Goal: Transaction & Acquisition: Book appointment/travel/reservation

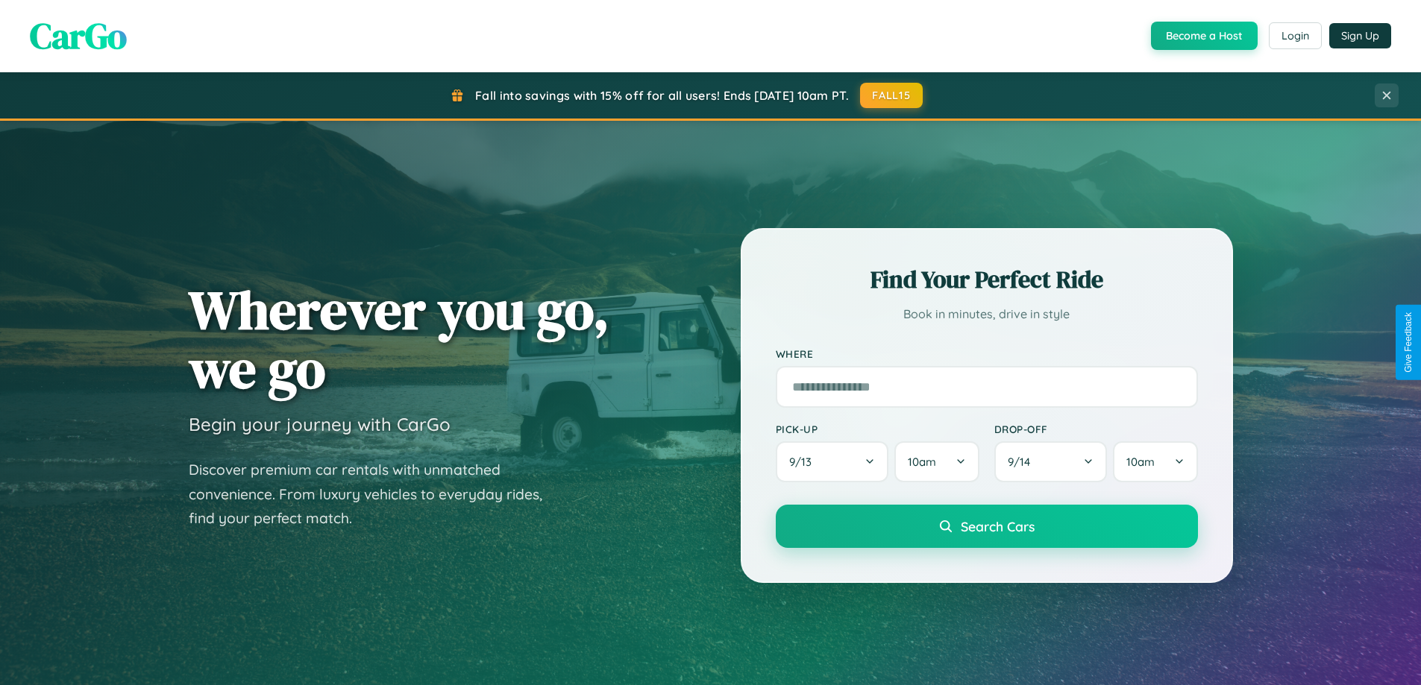
scroll to position [37, 0]
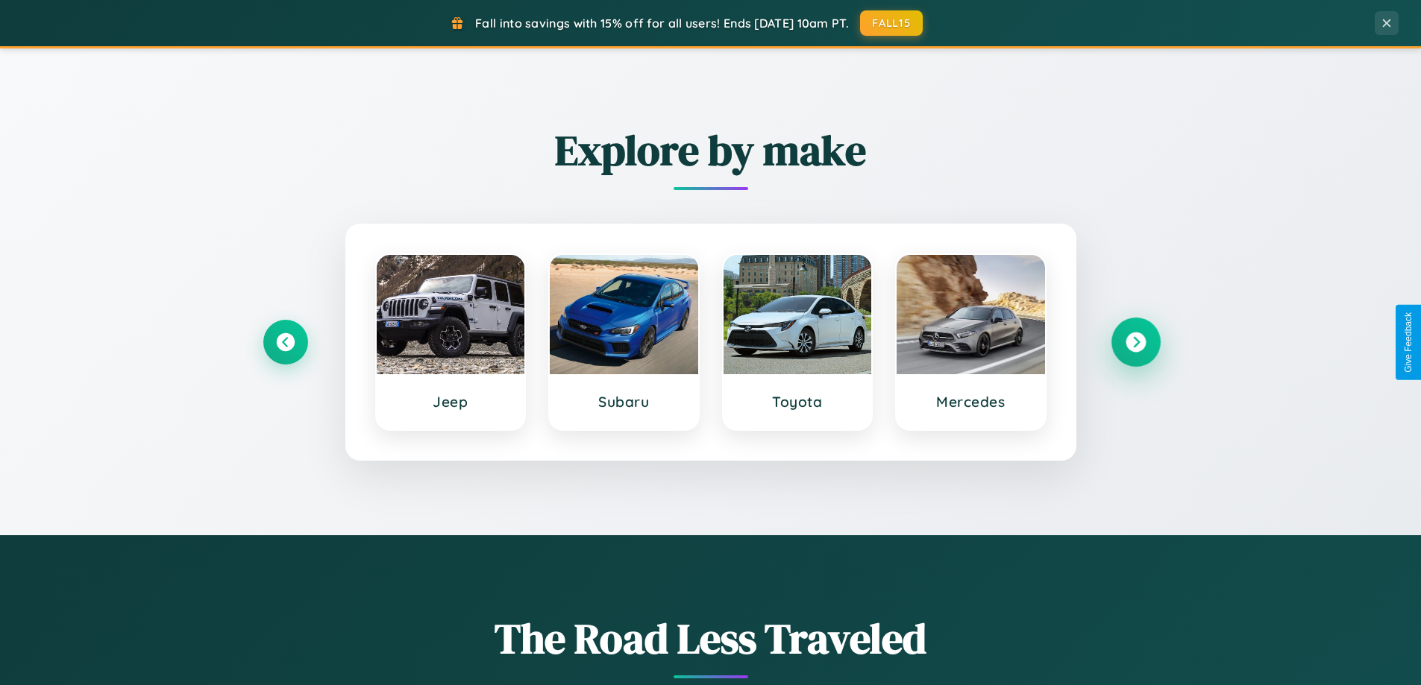
click at [1135, 342] on icon at bounding box center [1135, 343] width 20 height 20
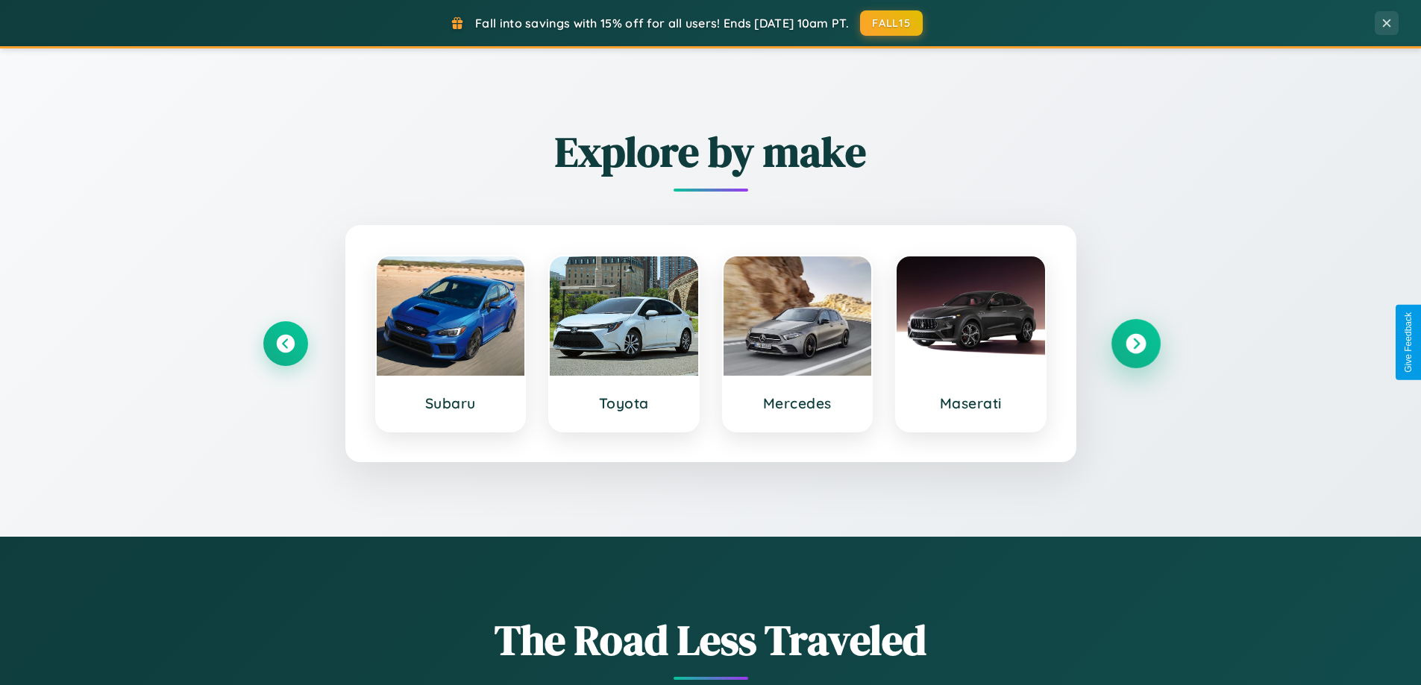
scroll to position [44, 0]
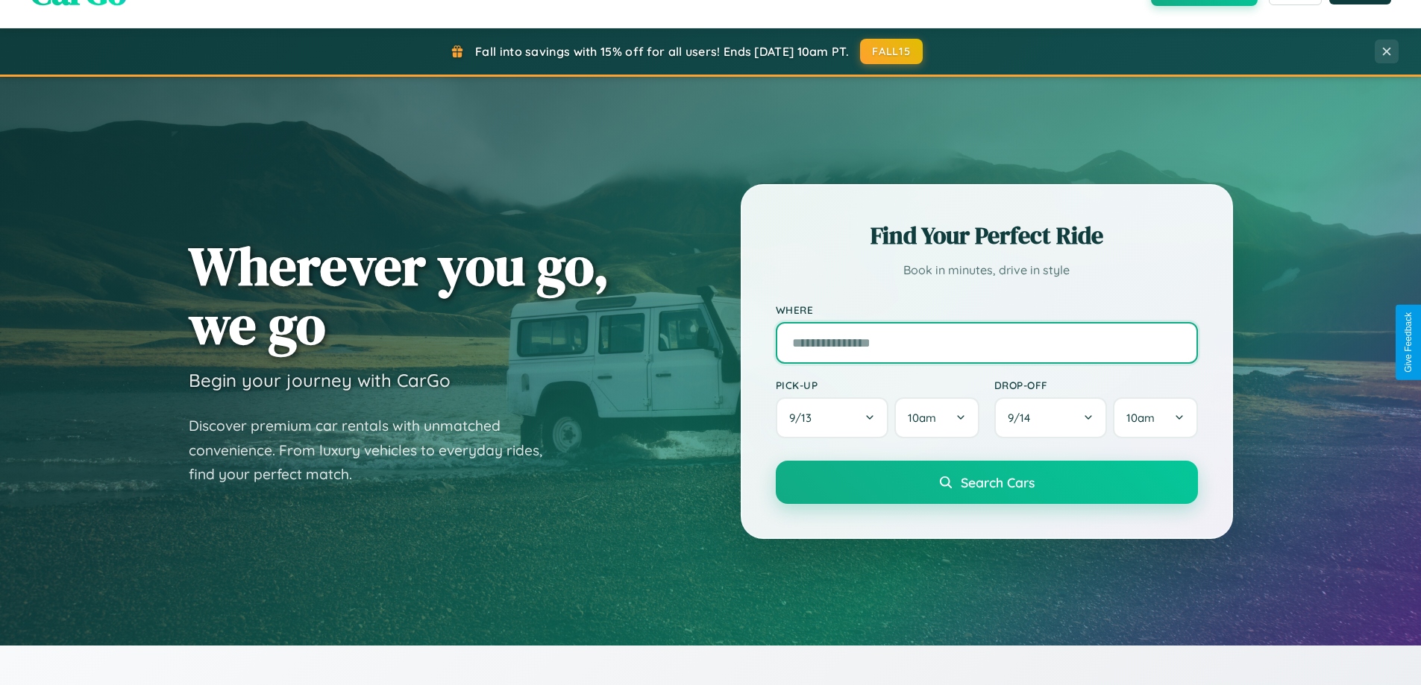
click at [986, 342] on input "text" at bounding box center [987, 343] width 422 height 42
type input "**********"
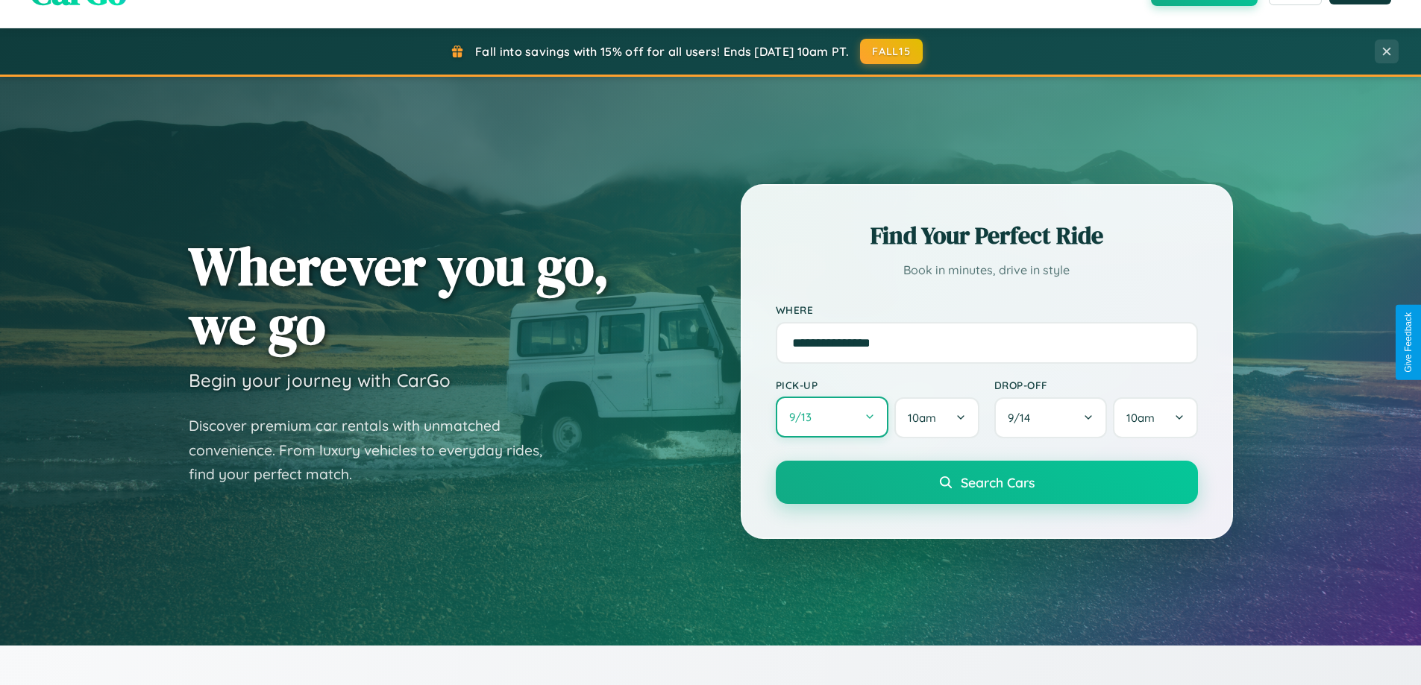
click at [831, 418] on button "9 / 13" at bounding box center [832, 417] width 113 height 41
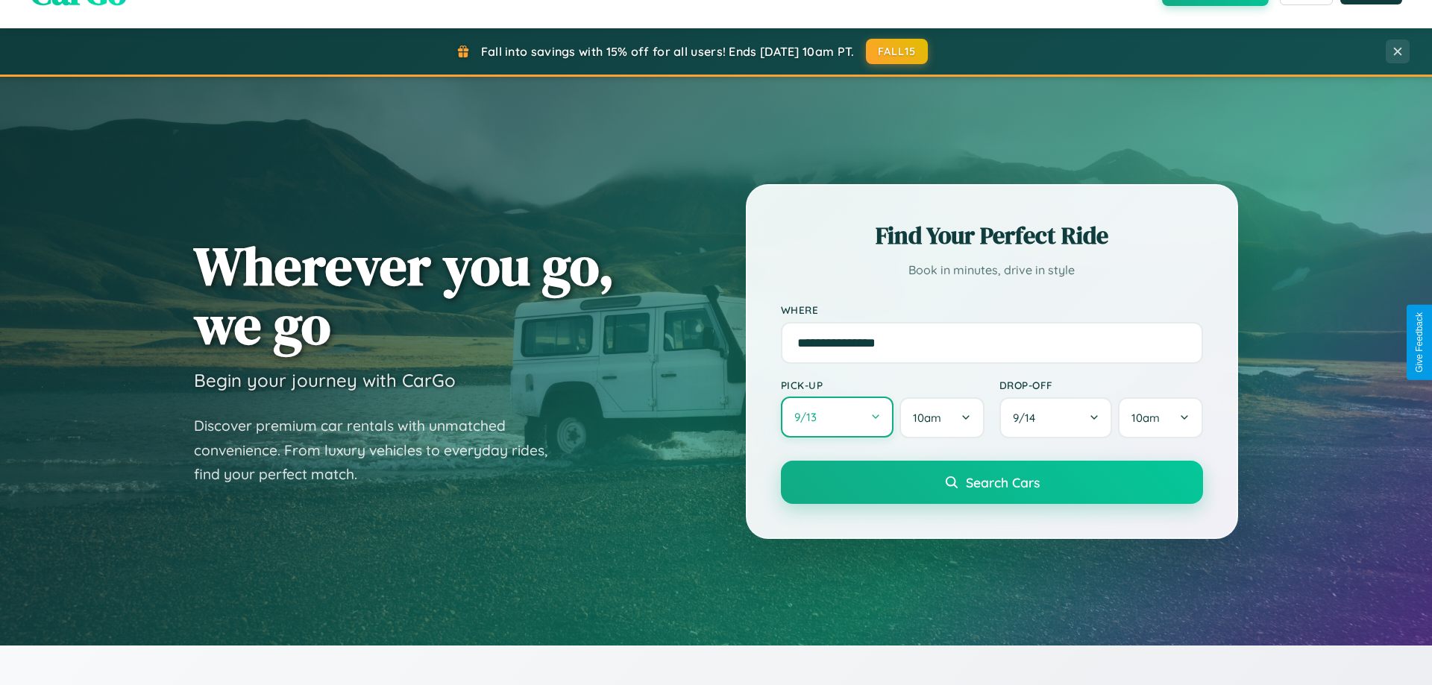
select select "*"
select select "****"
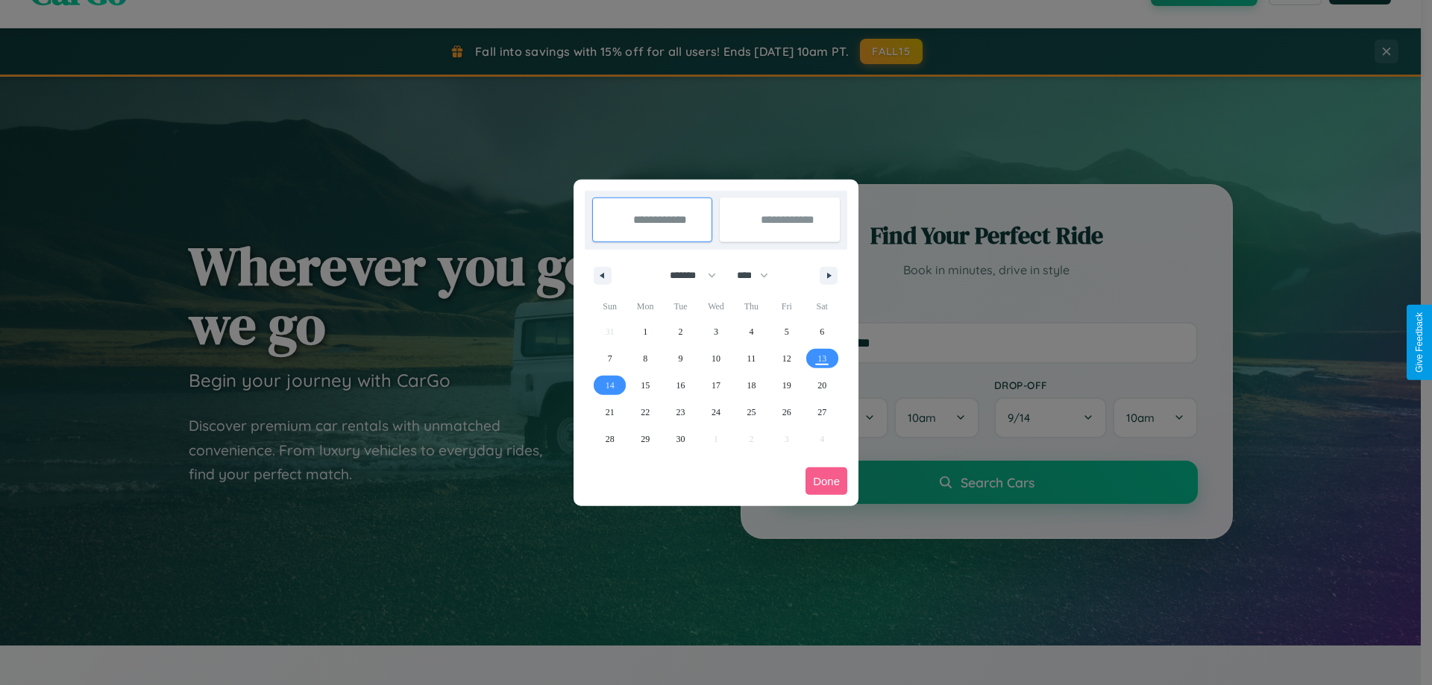
drag, startPoint x: 686, startPoint y: 275, endPoint x: 716, endPoint y: 299, distance: 38.2
click at [686, 275] on select "******* ******** ***** ***** *** **** **** ****** ********* ******* ******** **…" at bounding box center [689, 275] width 63 height 25
select select "*"
click at [609, 385] on span "12" at bounding box center [610, 385] width 9 height 27
type input "**********"
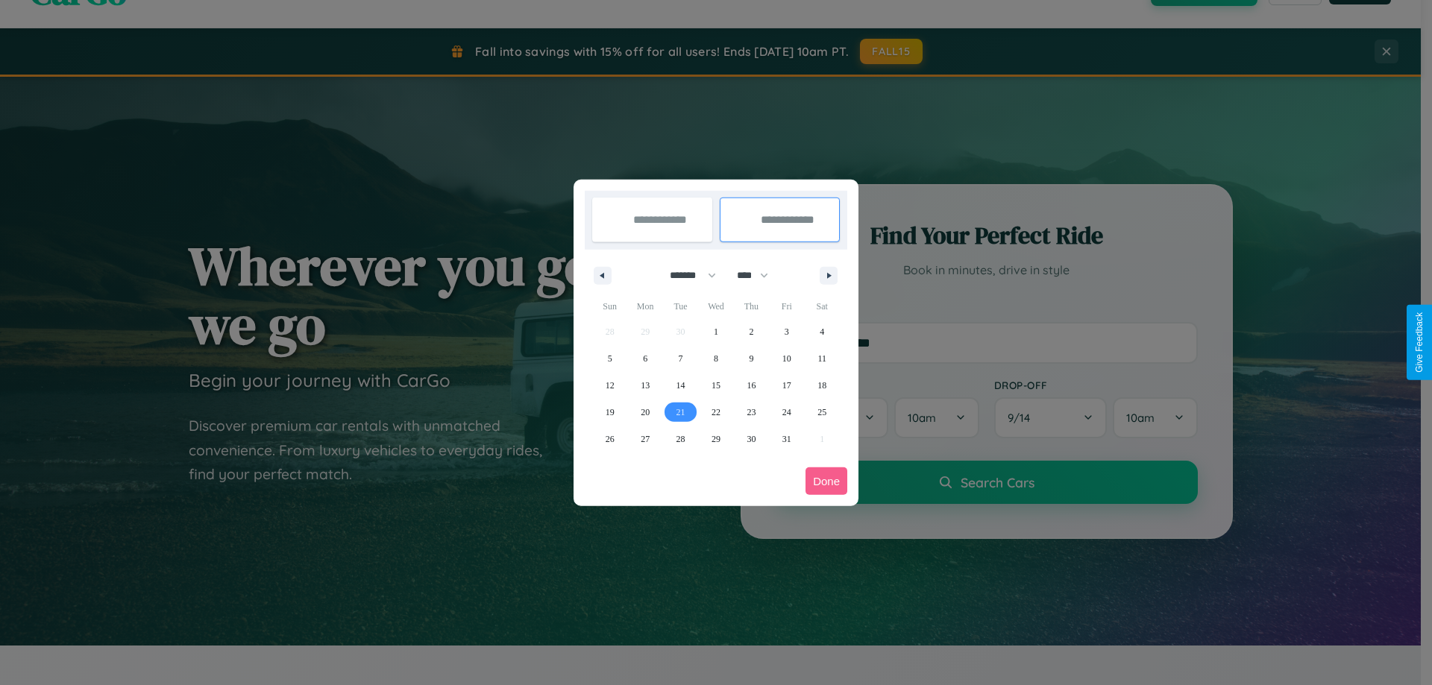
click at [680, 412] on span "21" at bounding box center [680, 412] width 9 height 27
type input "**********"
click at [826, 481] on button "Done" at bounding box center [826, 482] width 42 height 28
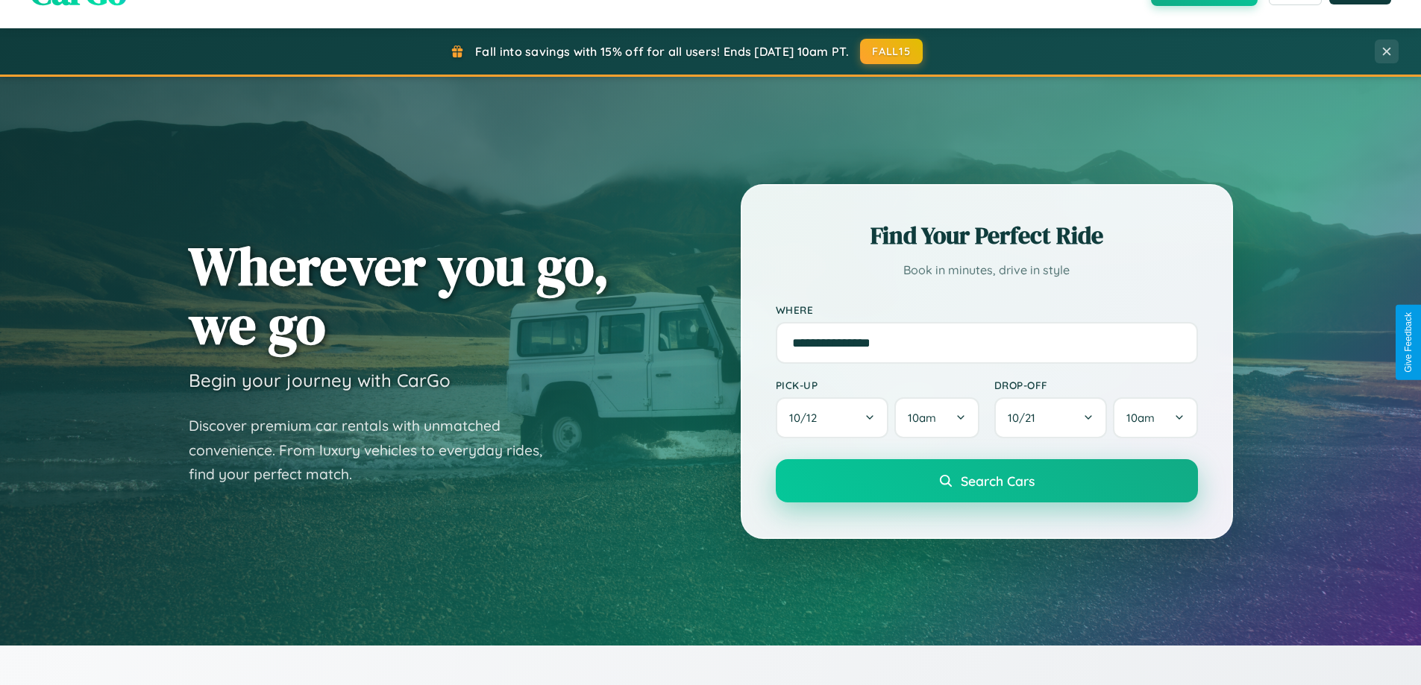
click at [986, 481] on span "Search Cars" at bounding box center [997, 481] width 74 height 16
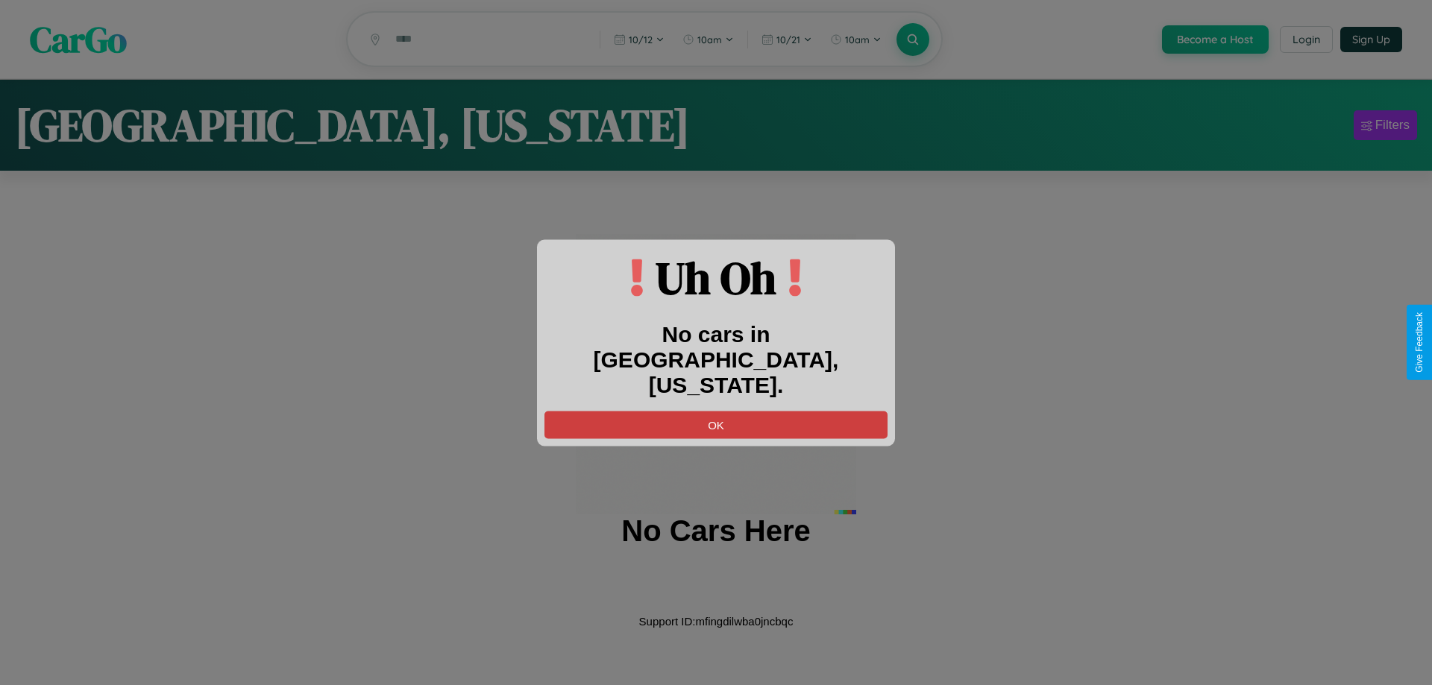
click at [716, 411] on button "OK" at bounding box center [715, 425] width 343 height 28
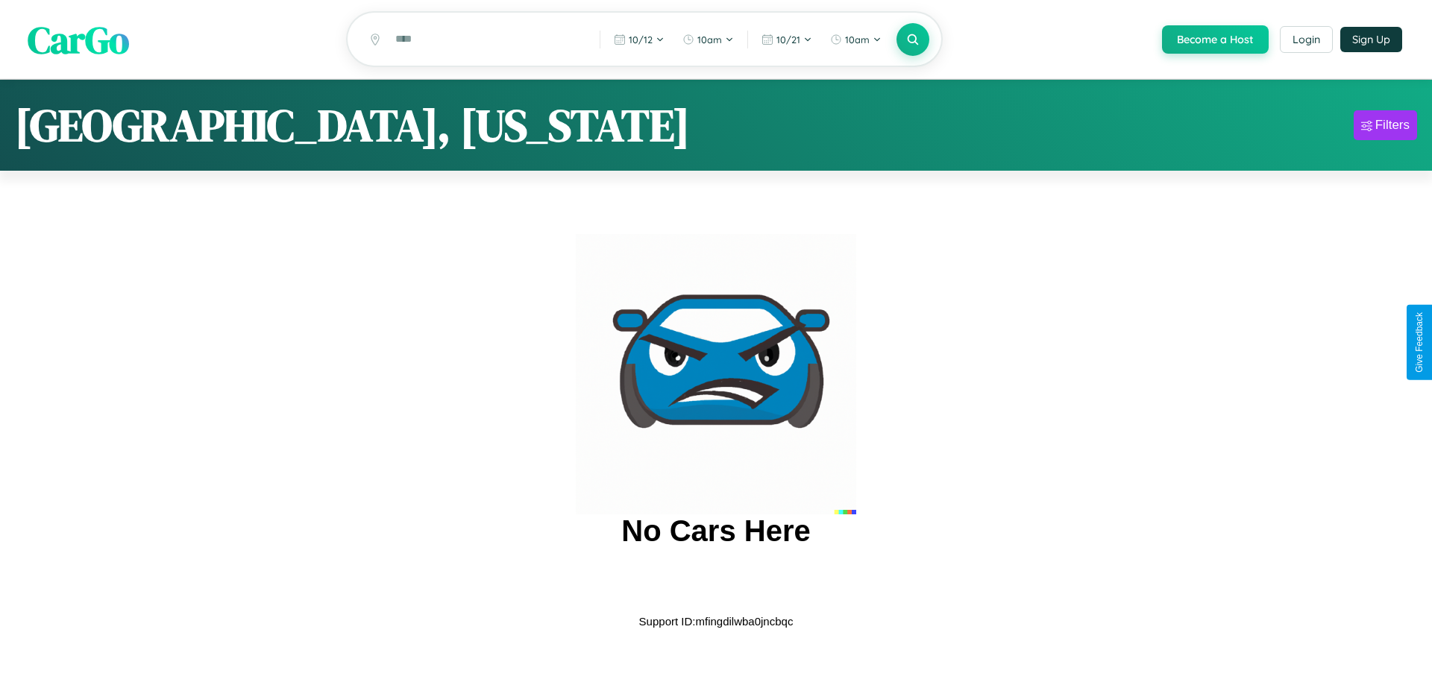
click at [78, 40] on span "CarGo" at bounding box center [78, 38] width 101 height 51
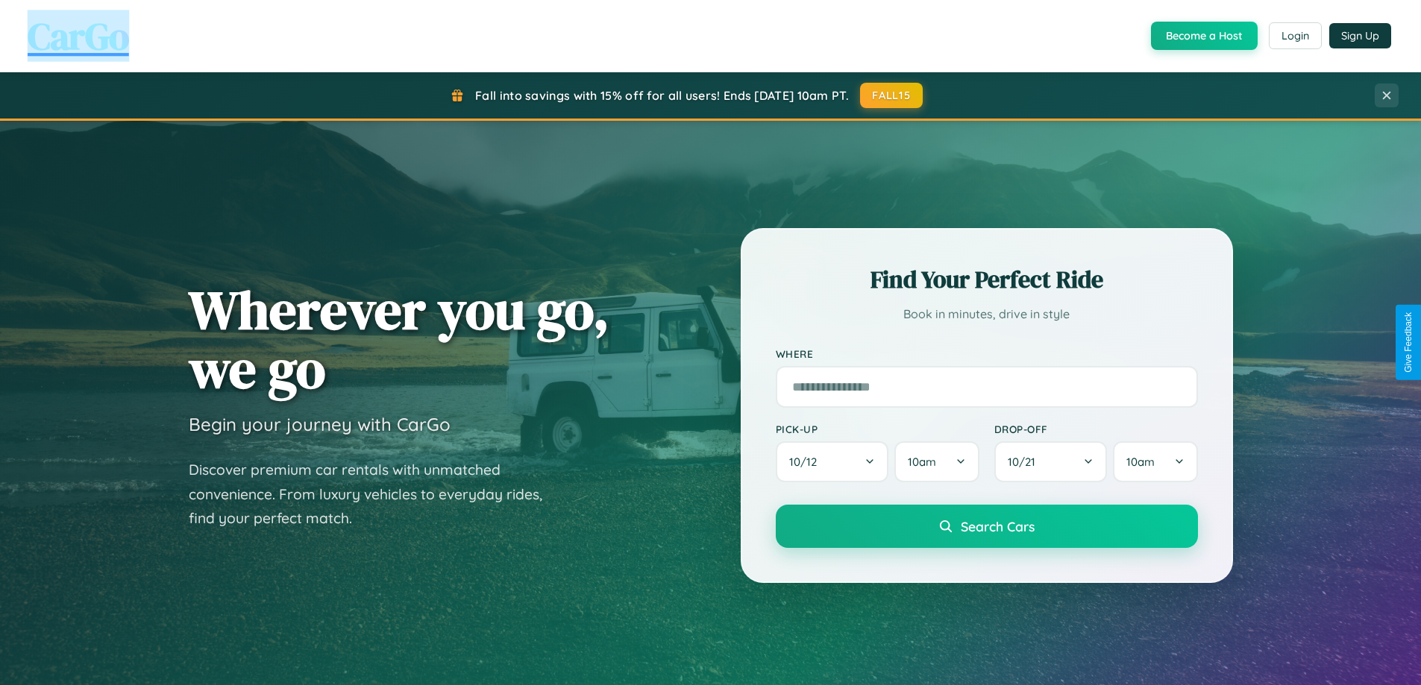
scroll to position [643, 0]
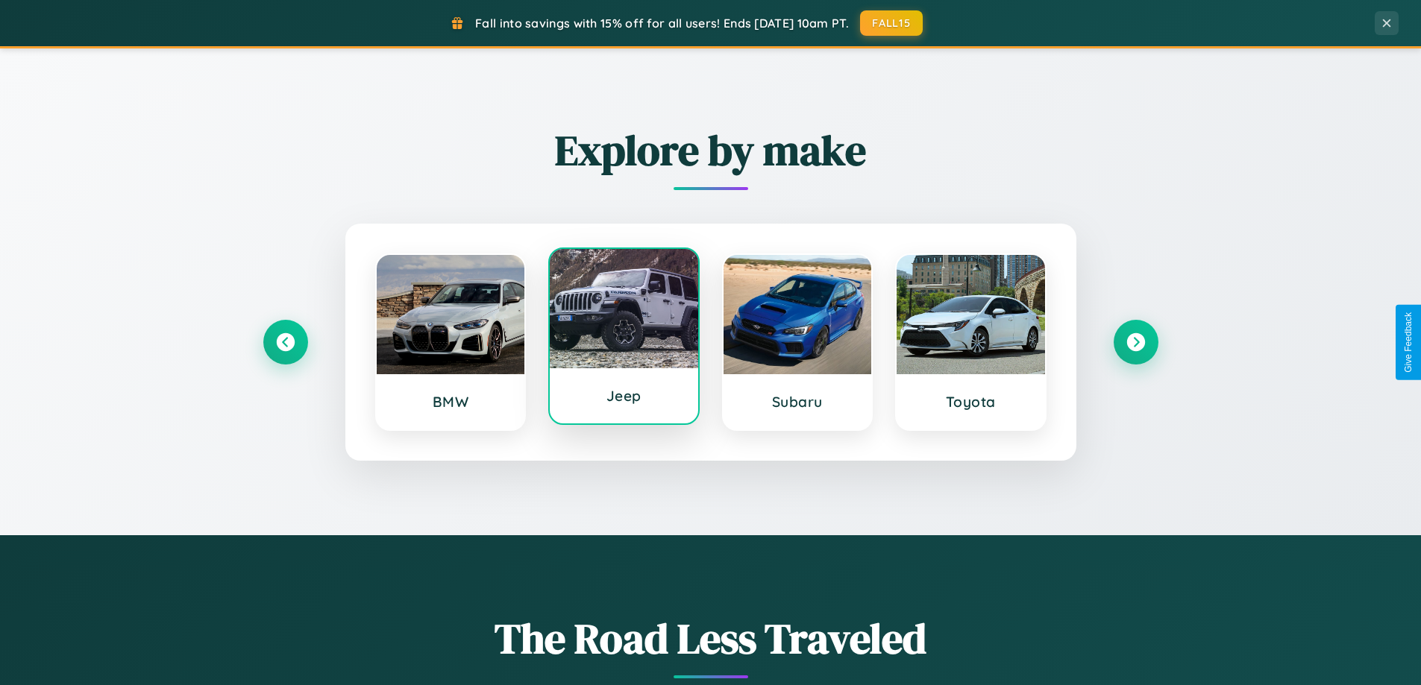
click at [623, 342] on div at bounding box center [624, 308] width 148 height 119
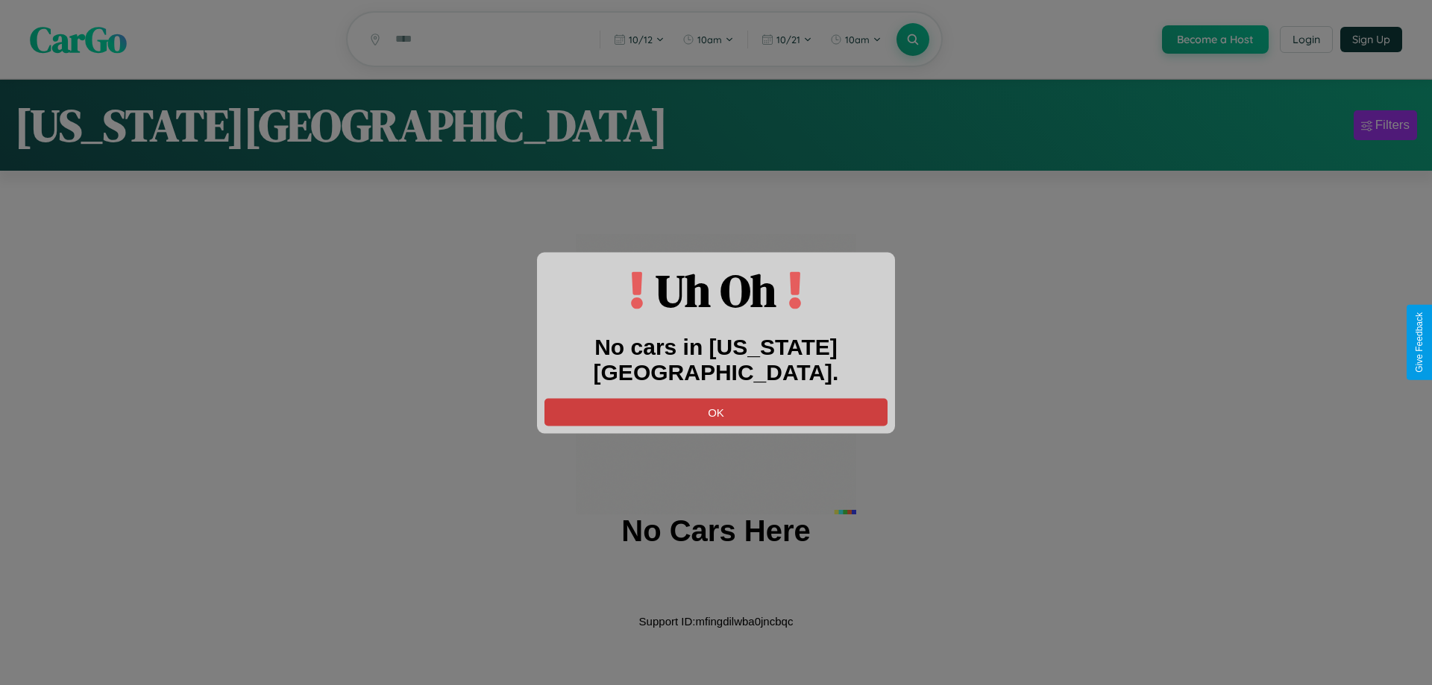
click at [716, 398] on button "OK" at bounding box center [715, 412] width 343 height 28
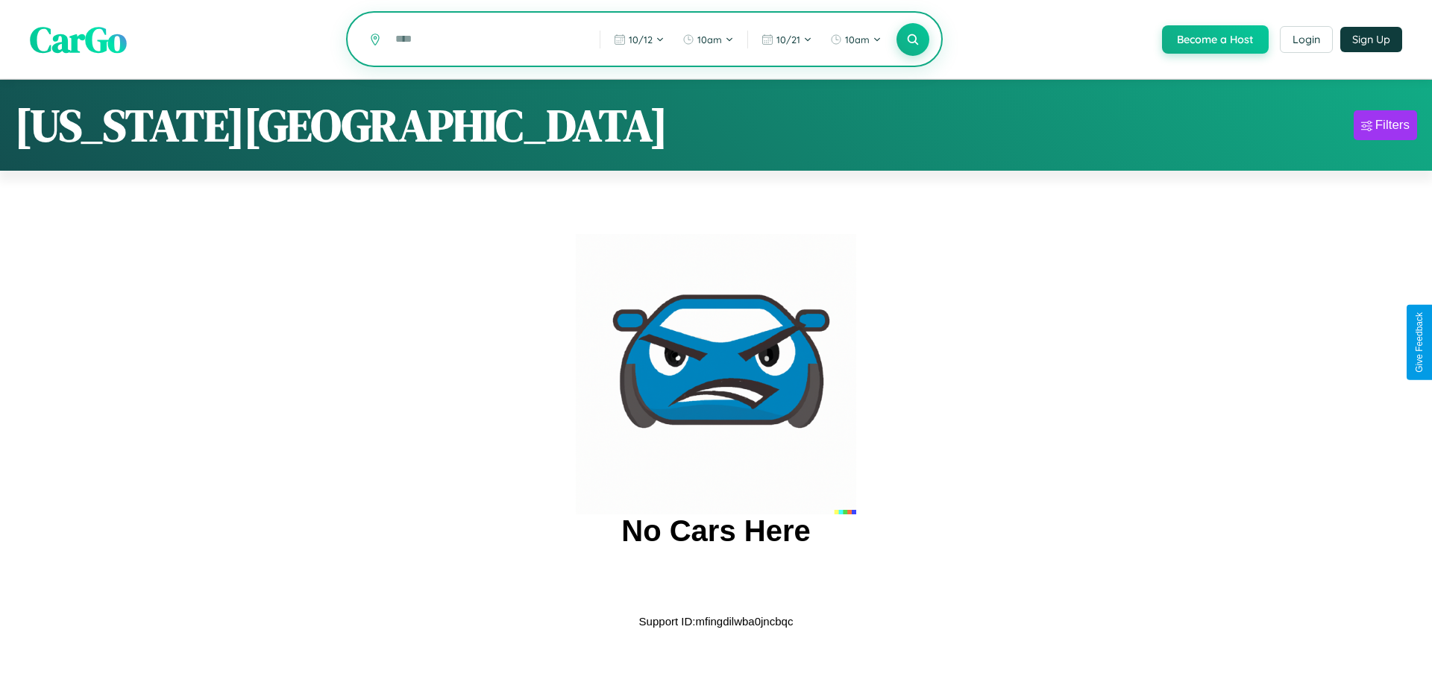
click at [486, 40] on input "text" at bounding box center [486, 39] width 197 height 26
type input "*"
click at [911, 40] on icon at bounding box center [912, 39] width 14 height 14
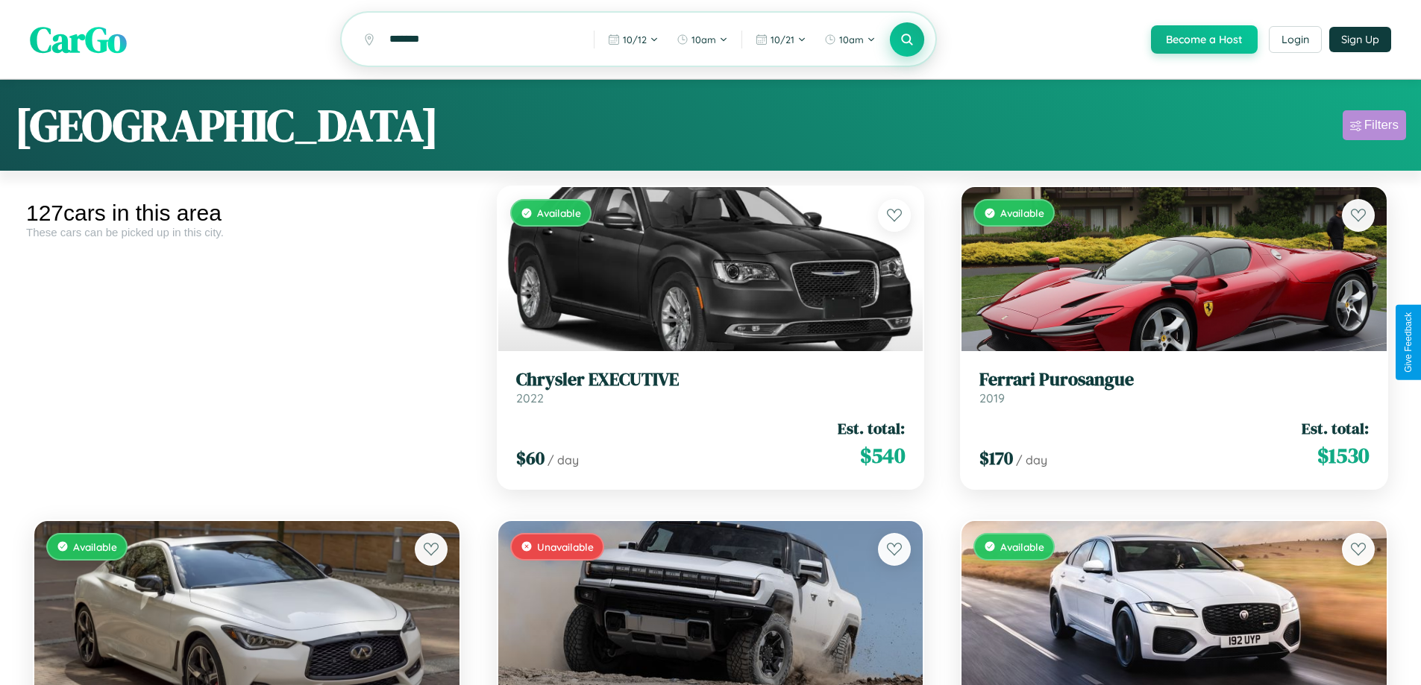
click at [1374, 128] on div "Filters" at bounding box center [1381, 125] width 34 height 15
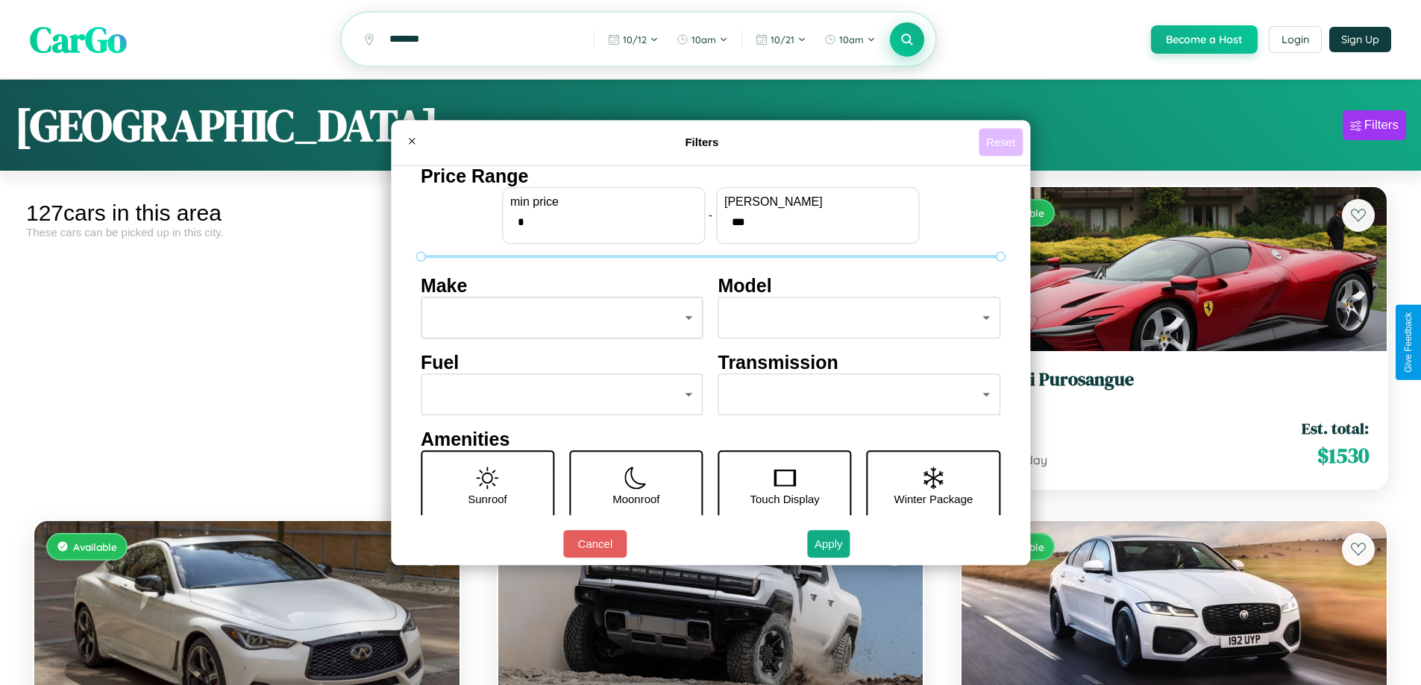
click at [1002, 142] on button "Reset" at bounding box center [1000, 142] width 44 height 28
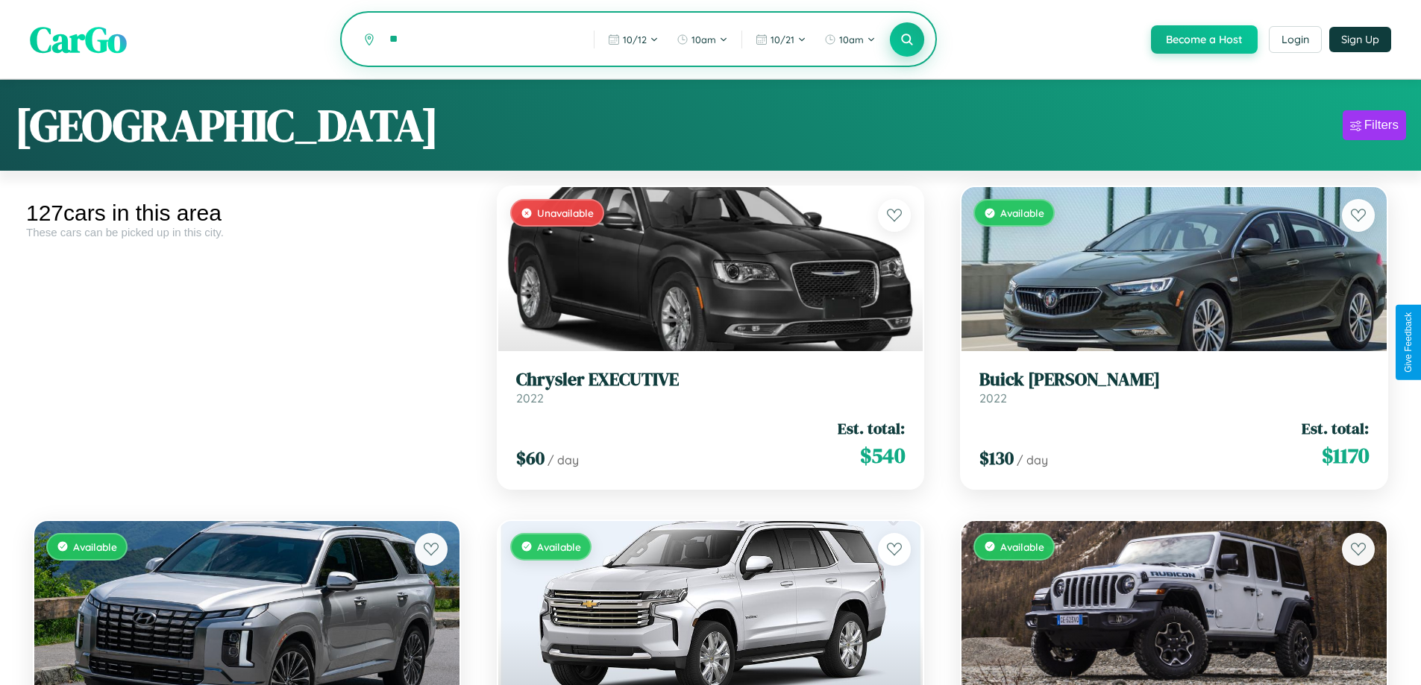
type input "*"
type input "*****"
click at [906, 40] on icon at bounding box center [907, 39] width 14 height 14
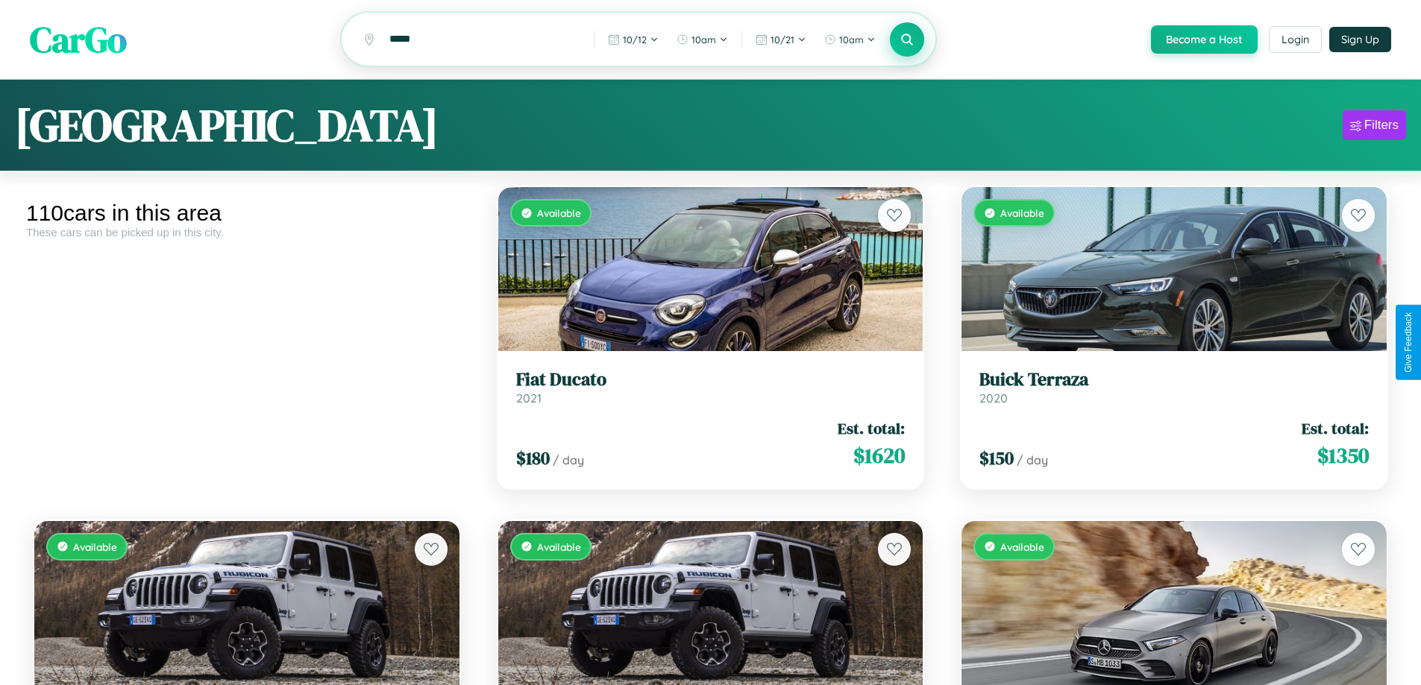
scroll to position [5997, 0]
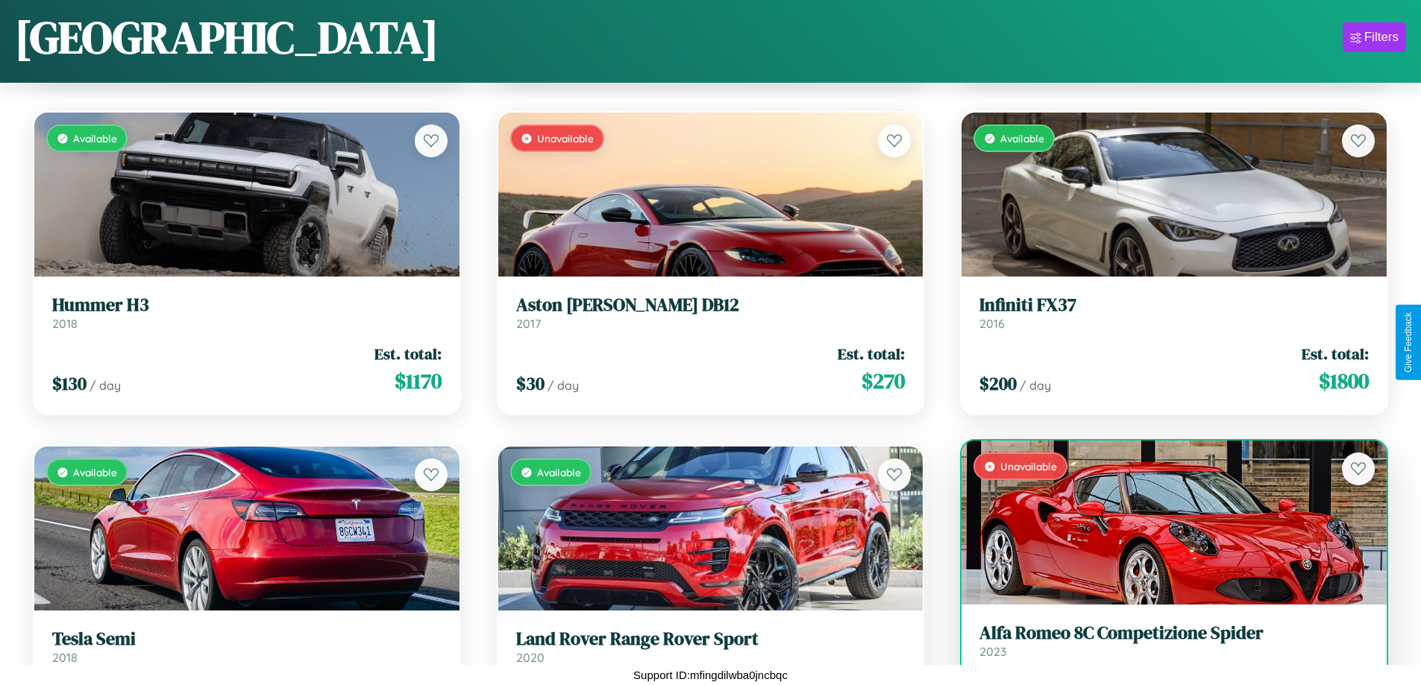
click at [1164, 644] on h3 "Alfa Romeo 8C Competizione Spider" at bounding box center [1173, 634] width 389 height 22
